Goal: Task Accomplishment & Management: Use online tool/utility

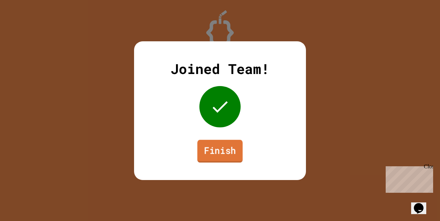
click at [225, 148] on link "Finish" at bounding box center [219, 151] width 45 height 23
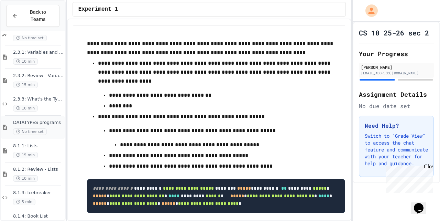
scroll to position [45, 0]
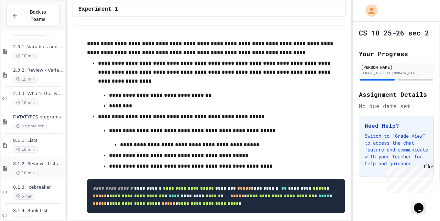
click at [37, 166] on span "8.1.2: Review - Lists" at bounding box center [38, 164] width 51 height 6
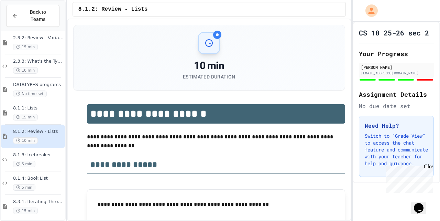
scroll to position [92, 0]
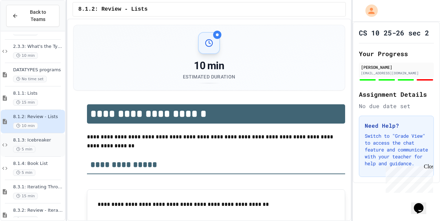
click at [46, 149] on div "5 min" at bounding box center [38, 149] width 51 height 7
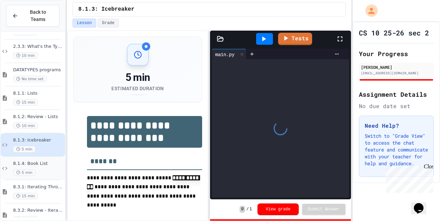
click at [43, 169] on div "8.1.4: Book List 5 min" at bounding box center [38, 168] width 51 height 15
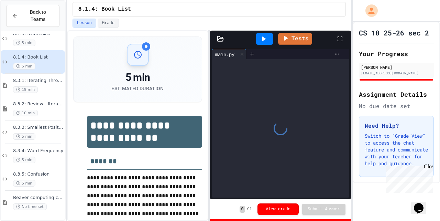
scroll to position [199, 0]
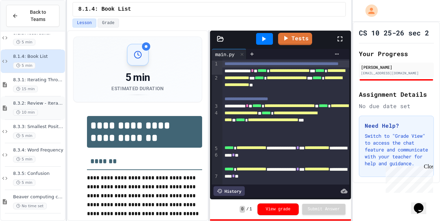
click at [54, 114] on div "10 min" at bounding box center [38, 112] width 51 height 7
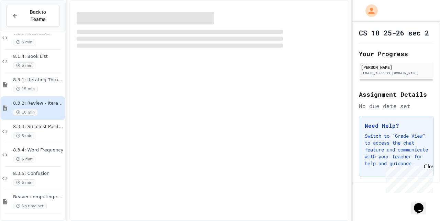
scroll to position [191, 0]
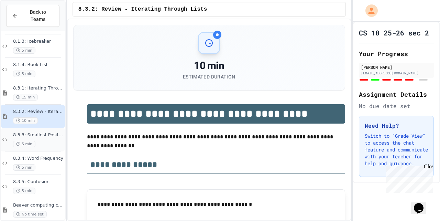
click at [50, 139] on div "8.3.3: Smallest Positive Number 5 min" at bounding box center [38, 139] width 51 height 15
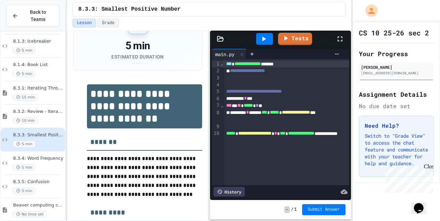
scroll to position [39, 0]
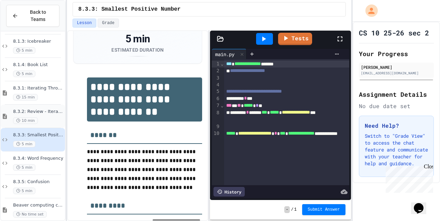
click at [34, 122] on span "10 min" at bounding box center [25, 120] width 25 height 7
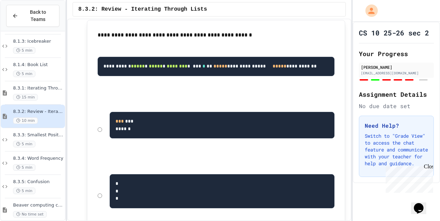
scroll to position [170, 0]
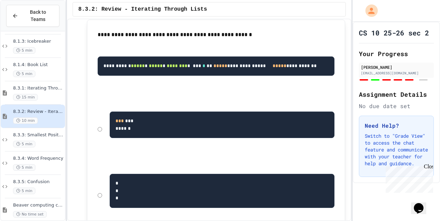
click at [114, 138] on pre "*** *** ******" at bounding box center [222, 124] width 225 height 26
drag, startPoint x: 114, startPoint y: 143, endPoint x: 125, endPoint y: 165, distance: 24.0
click at [125, 138] on pre "*** *** ******" at bounding box center [222, 124] width 225 height 26
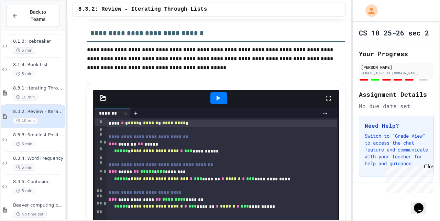
scroll to position [2500, 0]
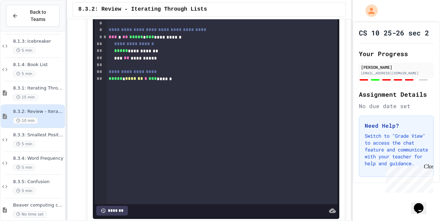
scroll to position [2186, 0]
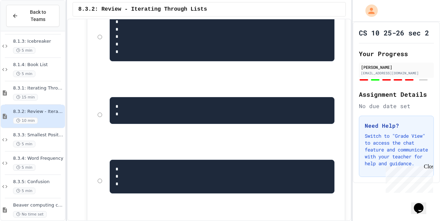
scroll to position [1658, 0]
